Goal: Information Seeking & Learning: Learn about a topic

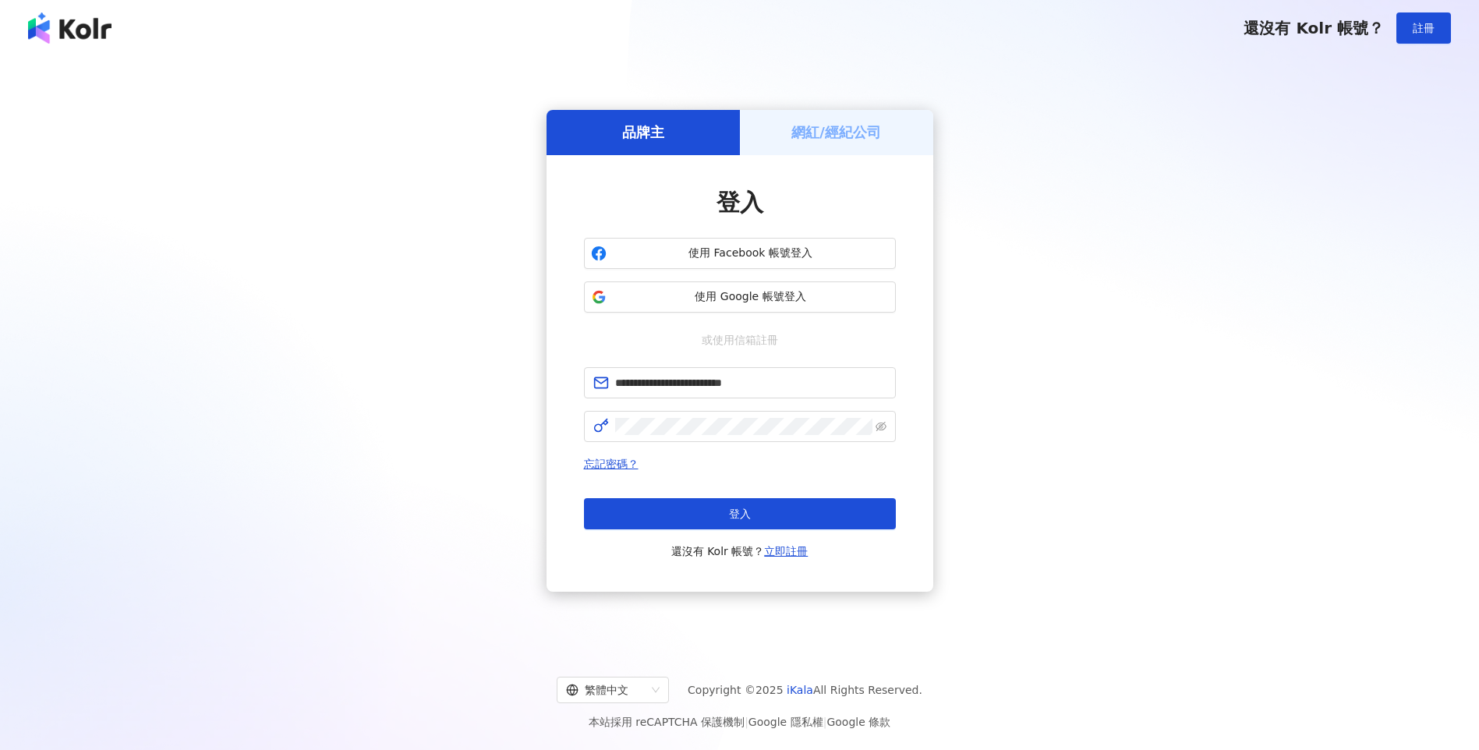
click at [701, 522] on button "登入" at bounding box center [740, 513] width 312 height 31
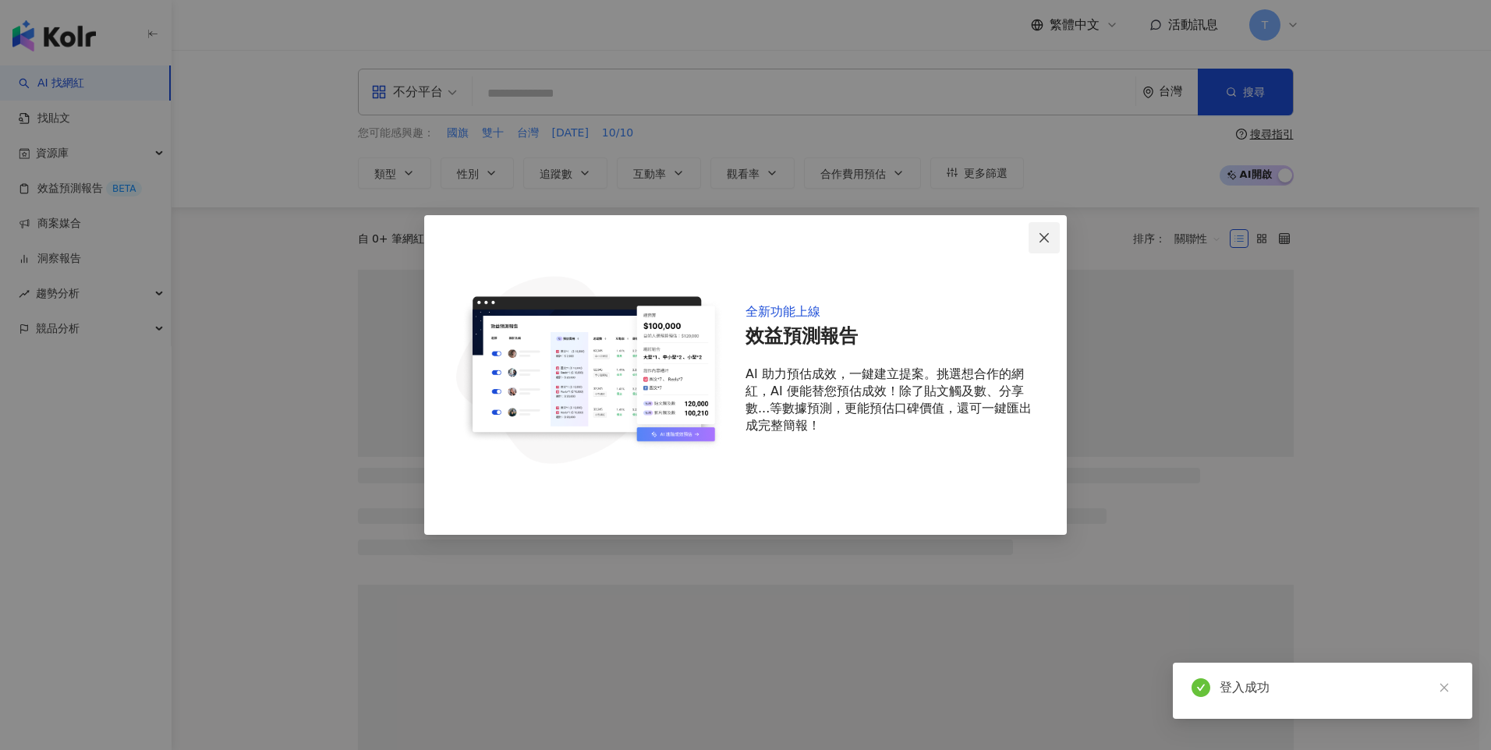
click at [1035, 232] on span "Close" at bounding box center [1043, 238] width 31 height 12
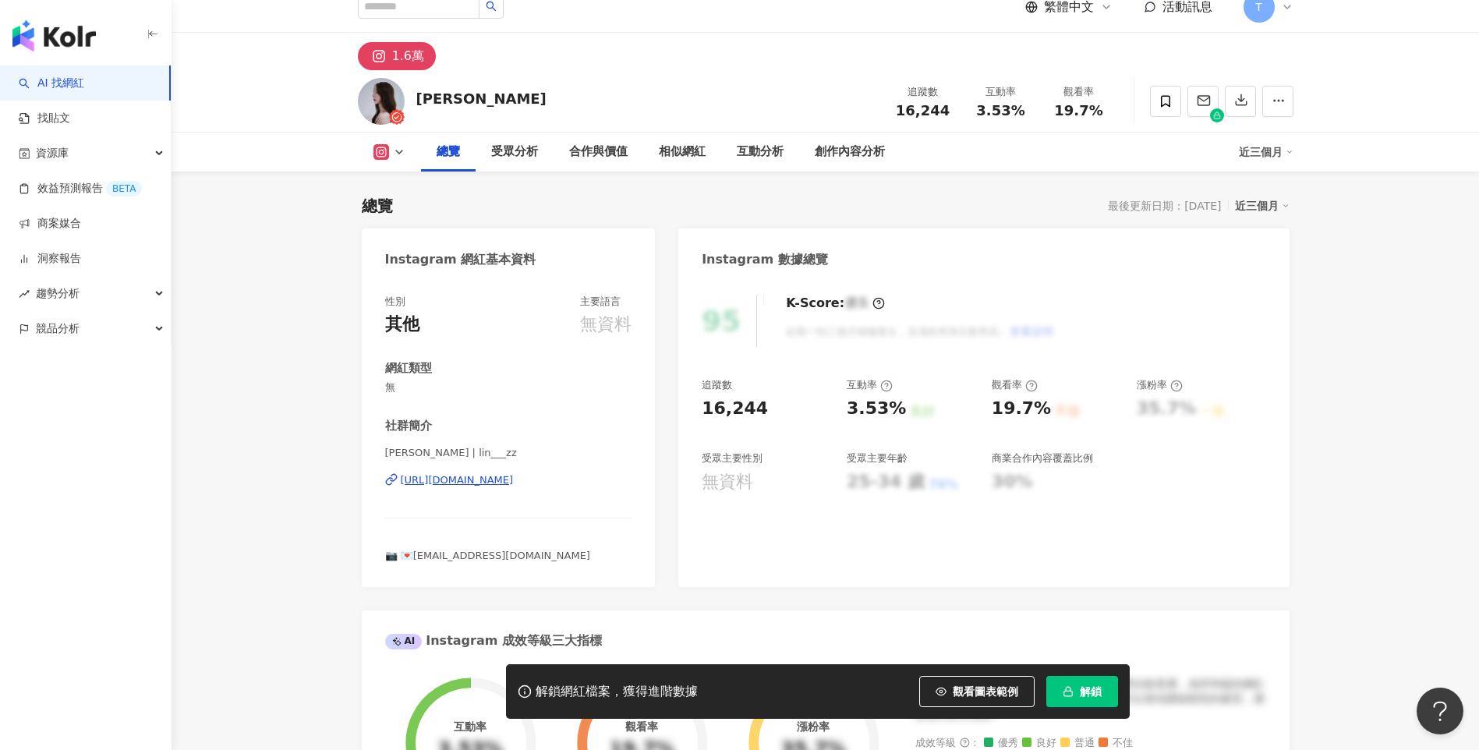
scroll to position [96, 0]
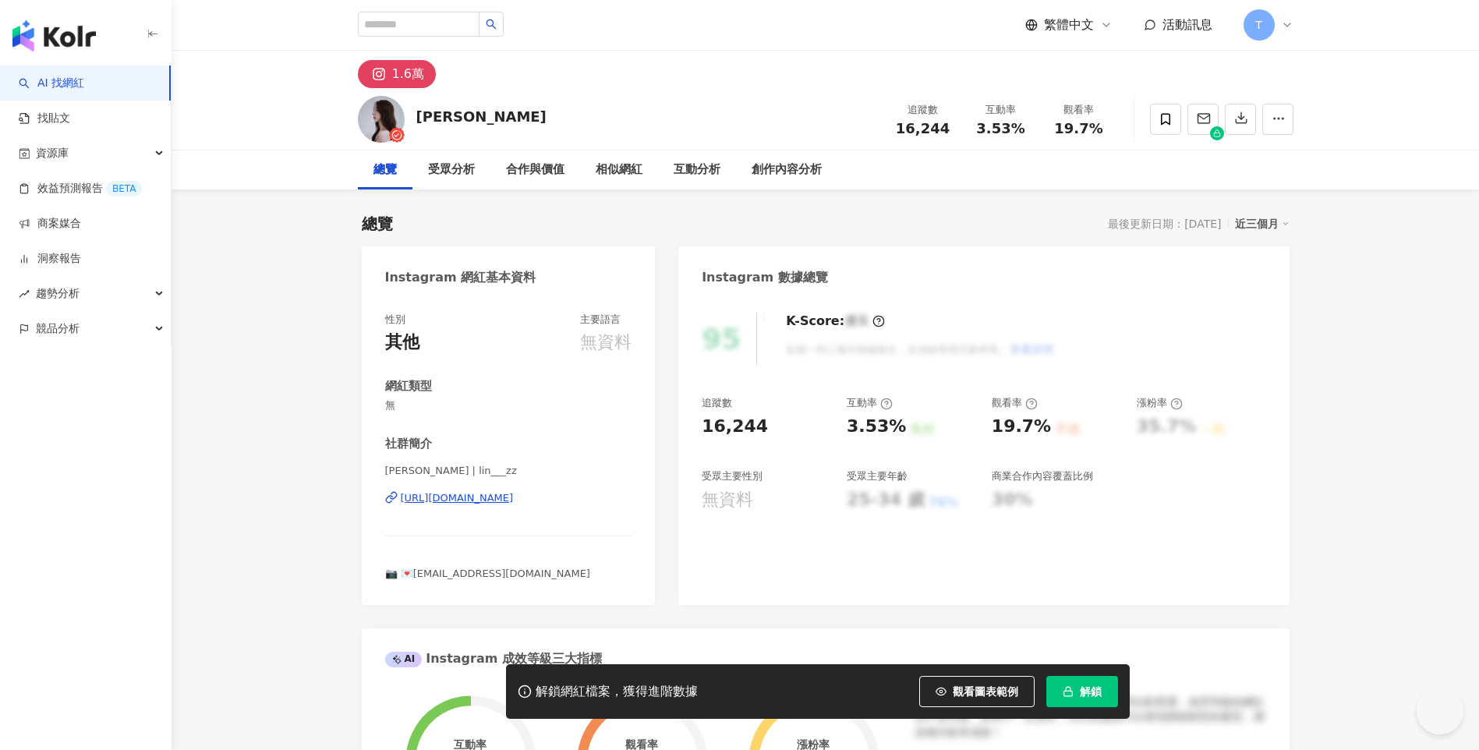
click at [720, 488] on div "無資料" at bounding box center [727, 500] width 51 height 24
click at [773, 408] on div "95 K-Score : 優良 近期一到三個月積極發文，且漲粉率與互動率高。 查看說明 追蹤數 16,244 互動率 3.53% 良好 觀看率 19.7% 不…" at bounding box center [983, 451] width 610 height 308
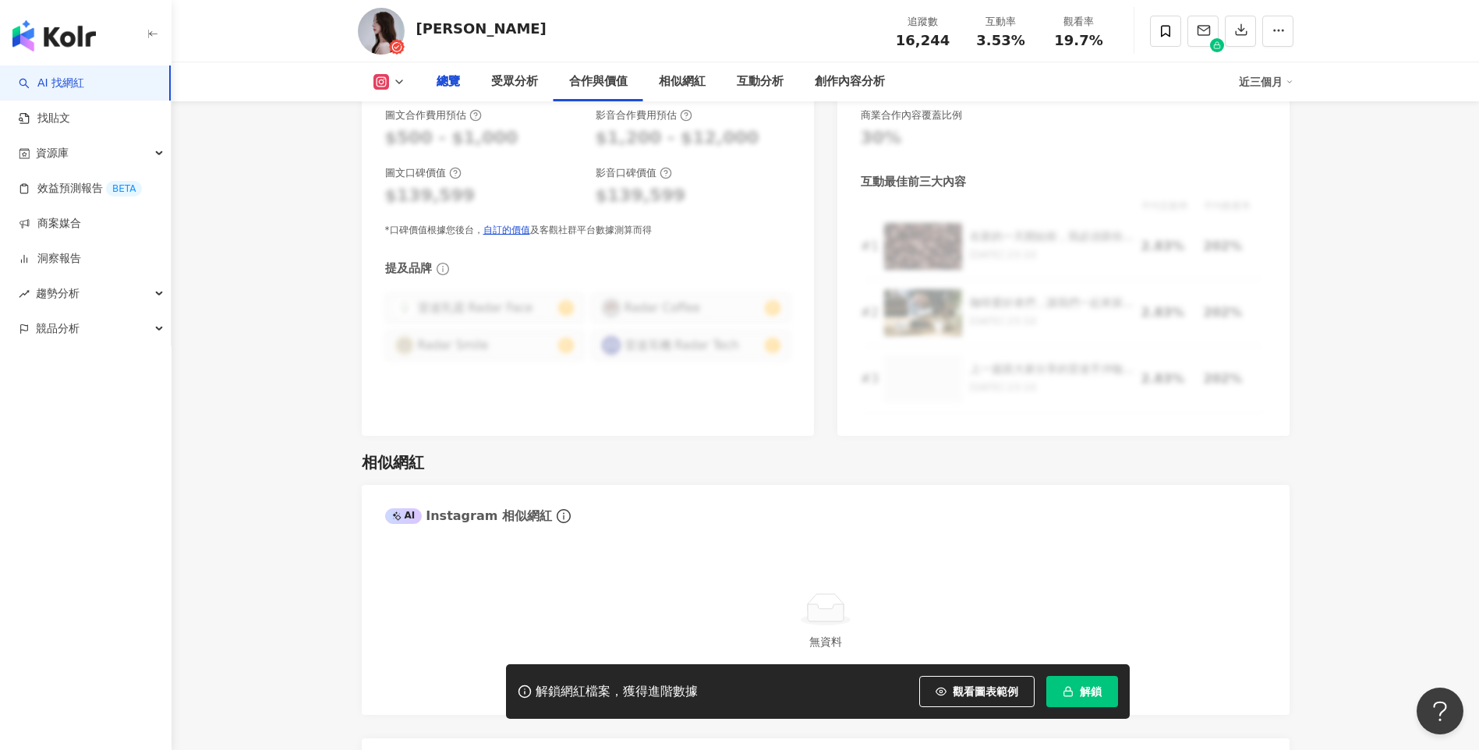
scroll to position [486, 0]
